Goal: Find contact information: Find contact information

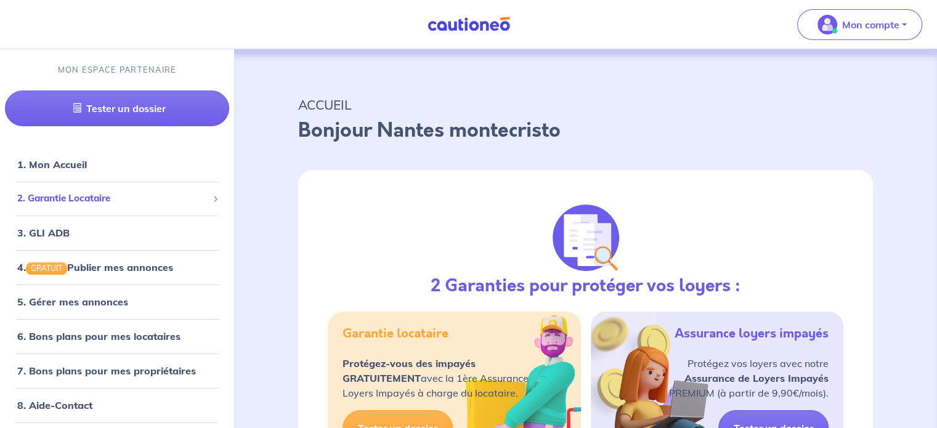
click at [113, 203] on span "2. Garantie Locataire" at bounding box center [112, 199] width 190 height 14
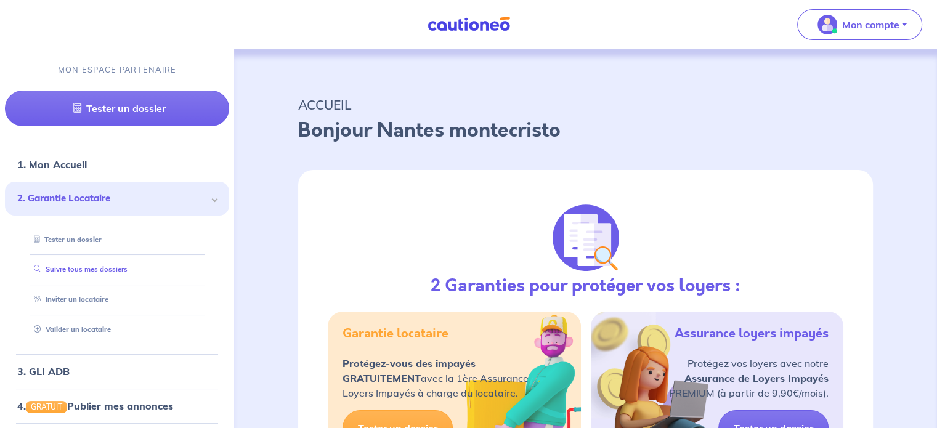
click at [97, 265] on link "Suivre tous mes dossiers" at bounding box center [78, 269] width 99 height 9
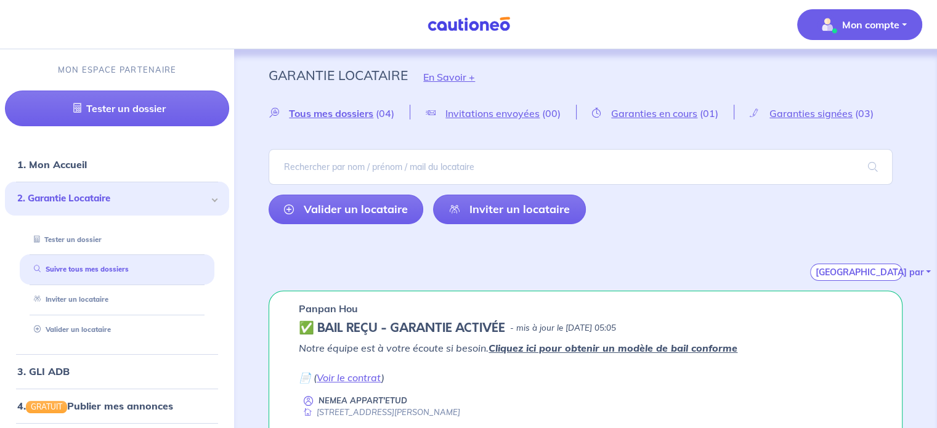
click at [856, 24] on p "Mon compte" at bounding box center [870, 24] width 57 height 15
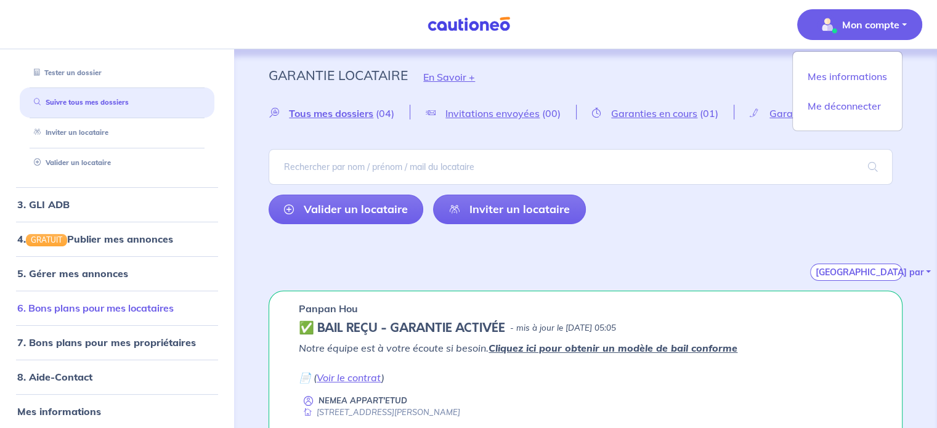
scroll to position [308, 0]
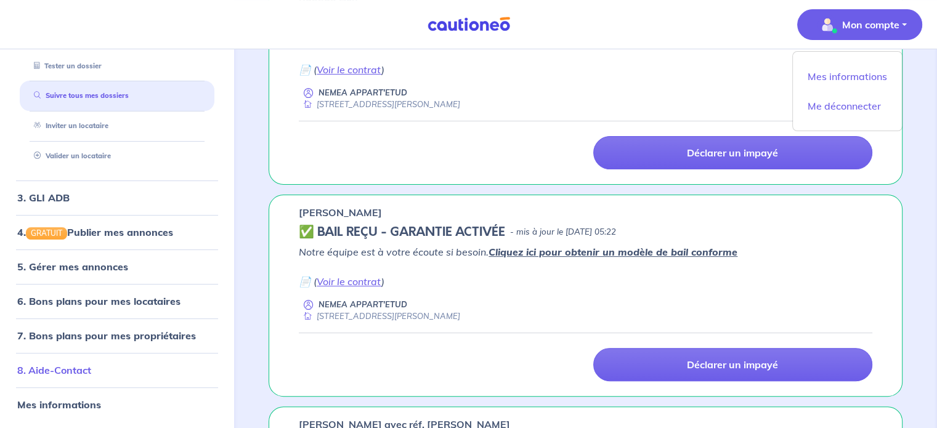
click at [91, 367] on link "8. Aide-Contact" at bounding box center [54, 371] width 74 height 12
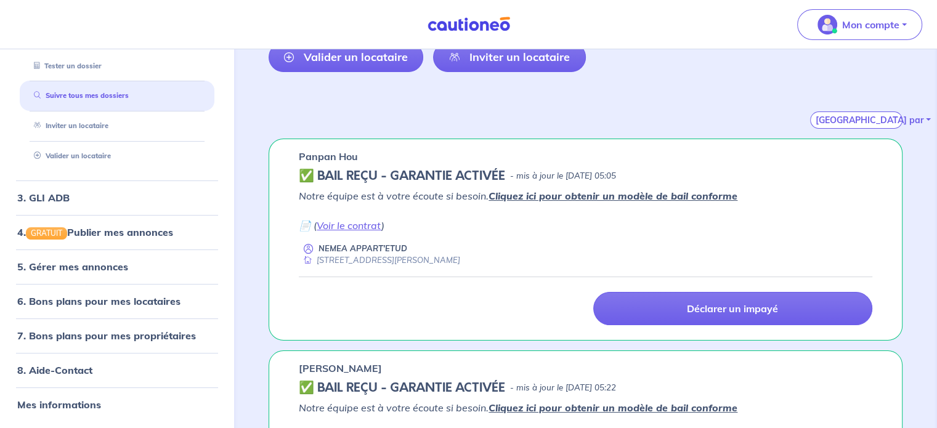
scroll to position [246, 0]
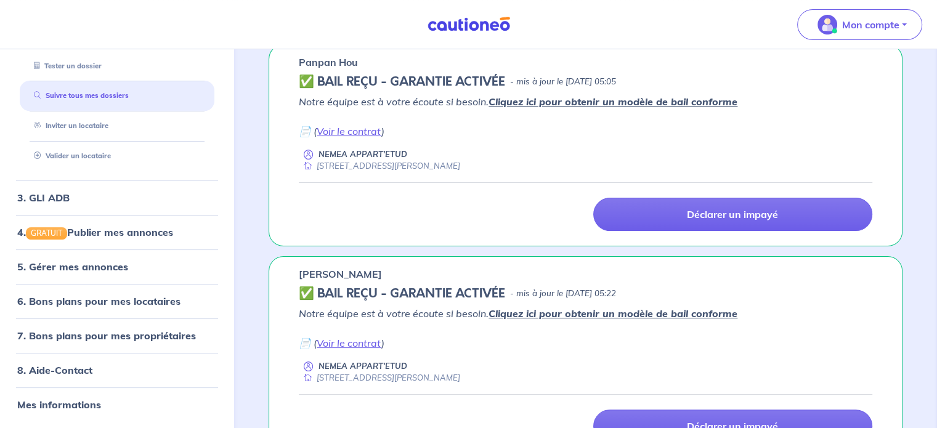
drag, startPoint x: 419, startPoint y: 272, endPoint x: 299, endPoint y: 268, distance: 119.6
click at [299, 268] on div "[PERSON_NAME]" at bounding box center [585, 274] width 573 height 15
copy p "[PERSON_NAME]"
